Goal: Transaction & Acquisition: Purchase product/service

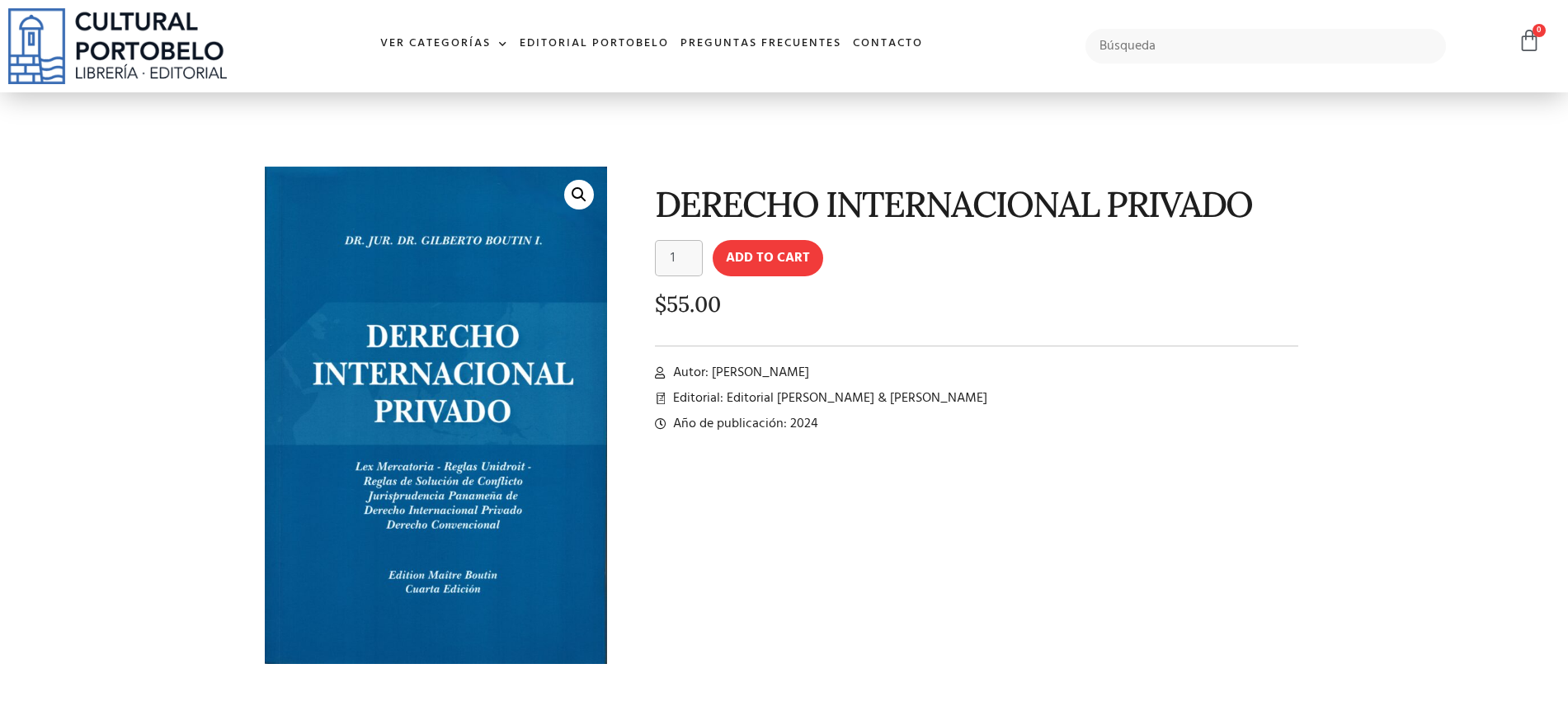
click at [1181, 51] on input "text" at bounding box center [1266, 46] width 361 height 35
type input "niif"
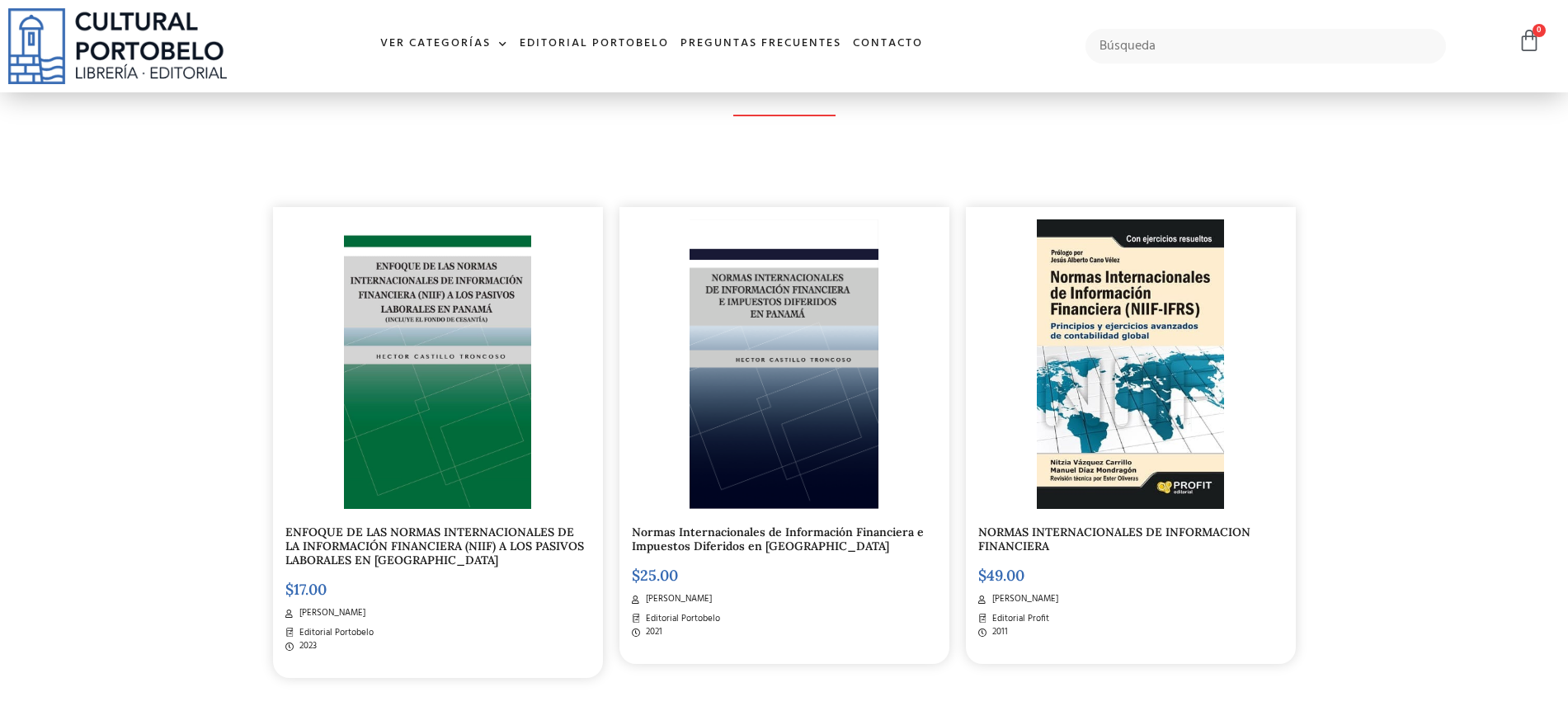
scroll to position [308, 0]
click at [470, 266] on img at bounding box center [437, 365] width 187 height 290
